Goal: Task Accomplishment & Management: Use online tool/utility

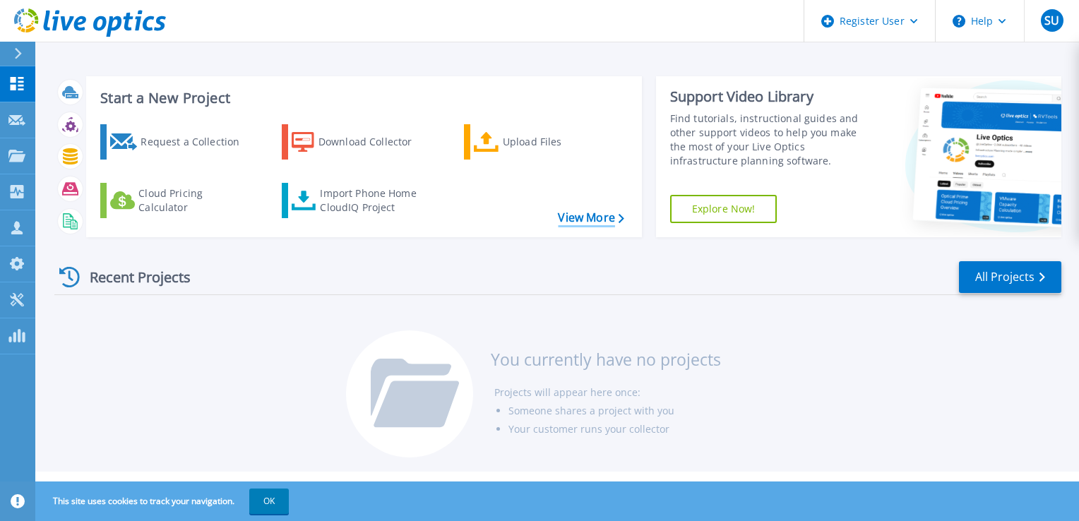
click at [606, 218] on link "View More" at bounding box center [591, 217] width 66 height 13
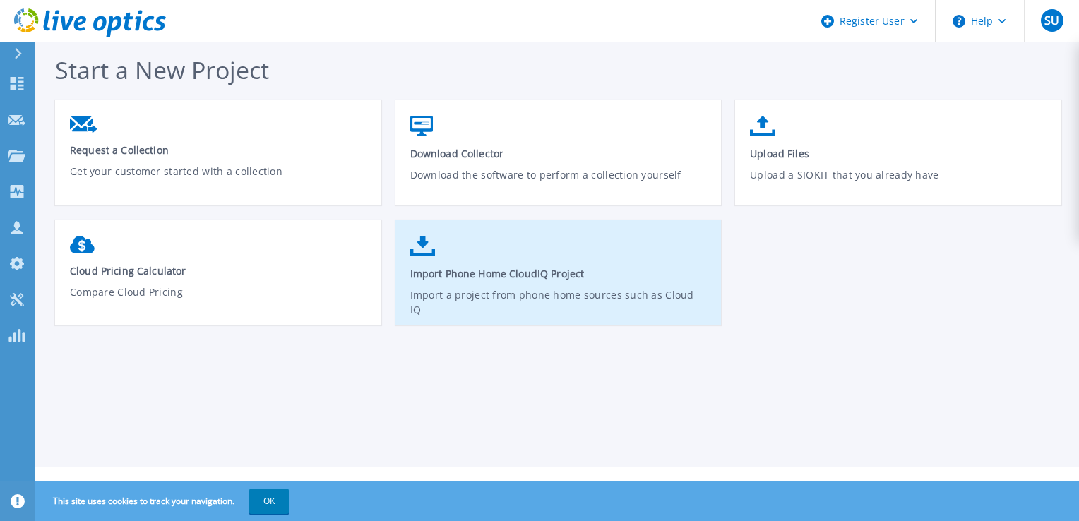
click at [448, 263] on link "Import Phone Home CloudIQ Project Import a project from phone home sources such…" at bounding box center [559, 279] width 326 height 101
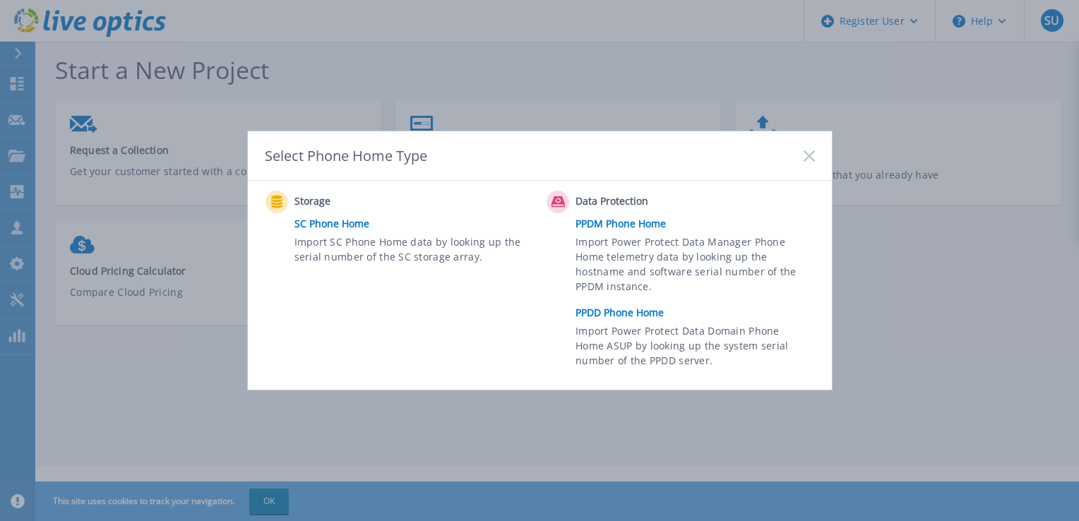
click at [809, 157] on rect at bounding box center [809, 156] width 12 height 12
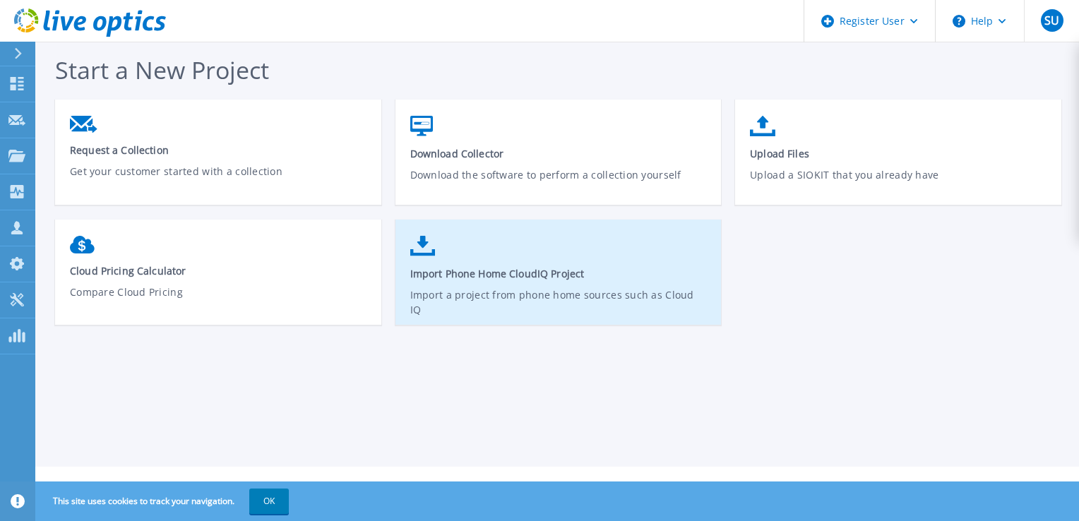
click at [504, 256] on link "Import Phone Home CloudIQ Project Import a project from phone home sources such…" at bounding box center [559, 279] width 326 height 101
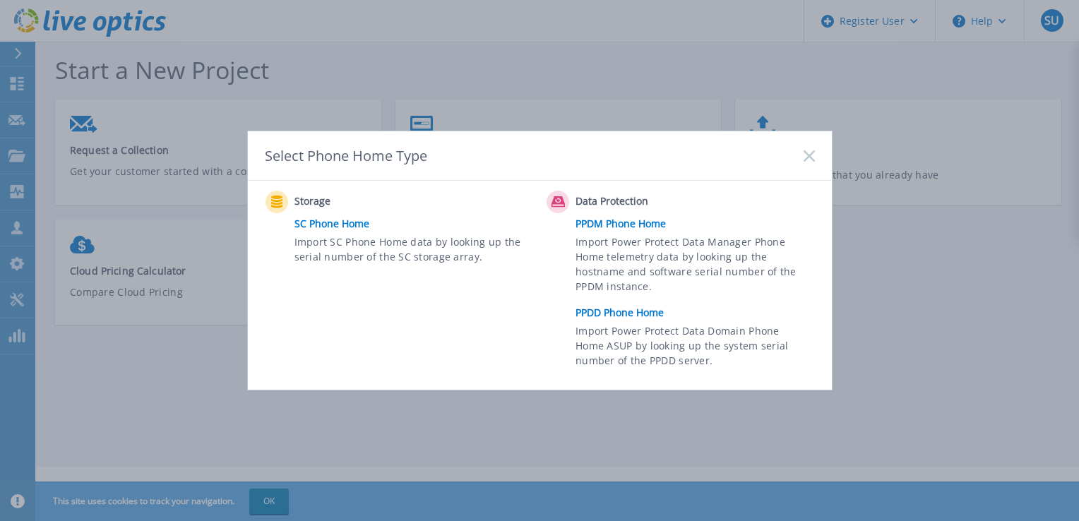
click at [608, 222] on link "PPDM Phone Home" at bounding box center [699, 223] width 246 height 21
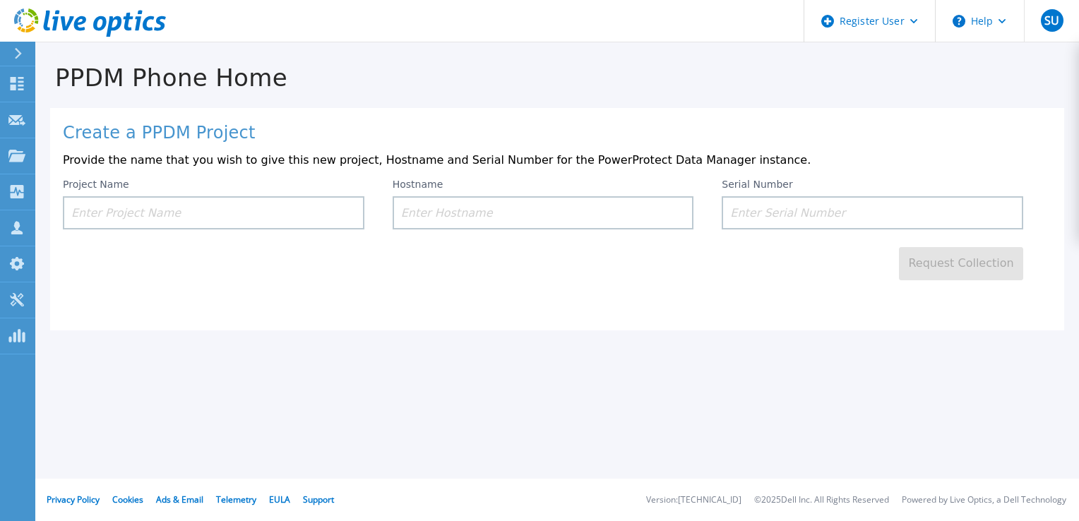
click at [142, 191] on div "Project Name" at bounding box center [214, 204] width 302 height 51
